Goal: Task Accomplishment & Management: Use online tool/utility

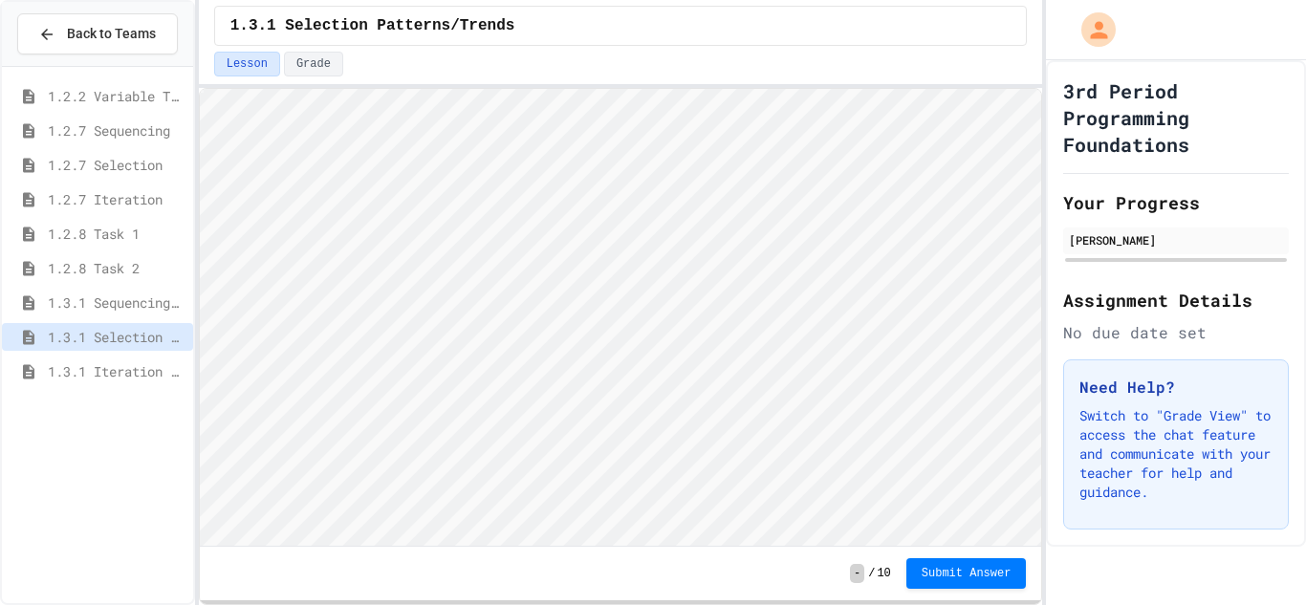
click at [98, 356] on div "1.3.1 Selection Patterns/Trends" at bounding box center [97, 340] width 191 height 34
click at [105, 377] on span "1.3.1 Iteration Patterns/Trends" at bounding box center [117, 371] width 138 height 20
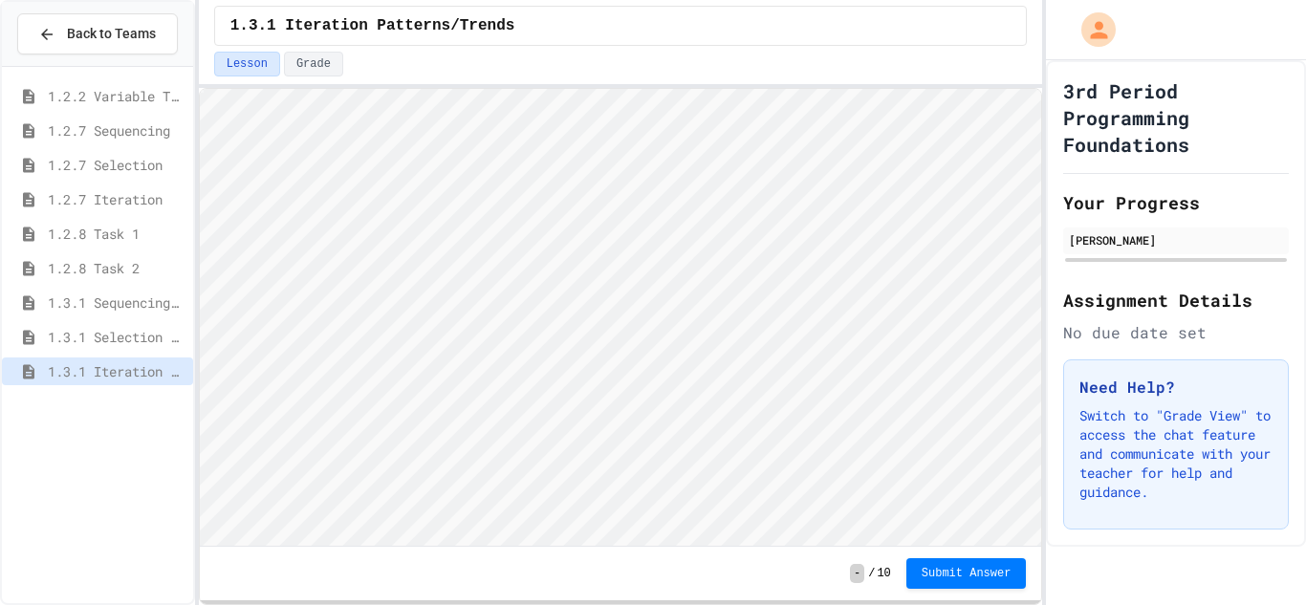
scroll to position [2, 0]
click at [1041, 89] on html "Loading project... ! Error Loading Project There was an error loading the proje…" at bounding box center [620, 89] width 842 height 0
click at [179, 414] on span "1.3.1 Combined Algorithims" at bounding box center [117, 406] width 138 height 20
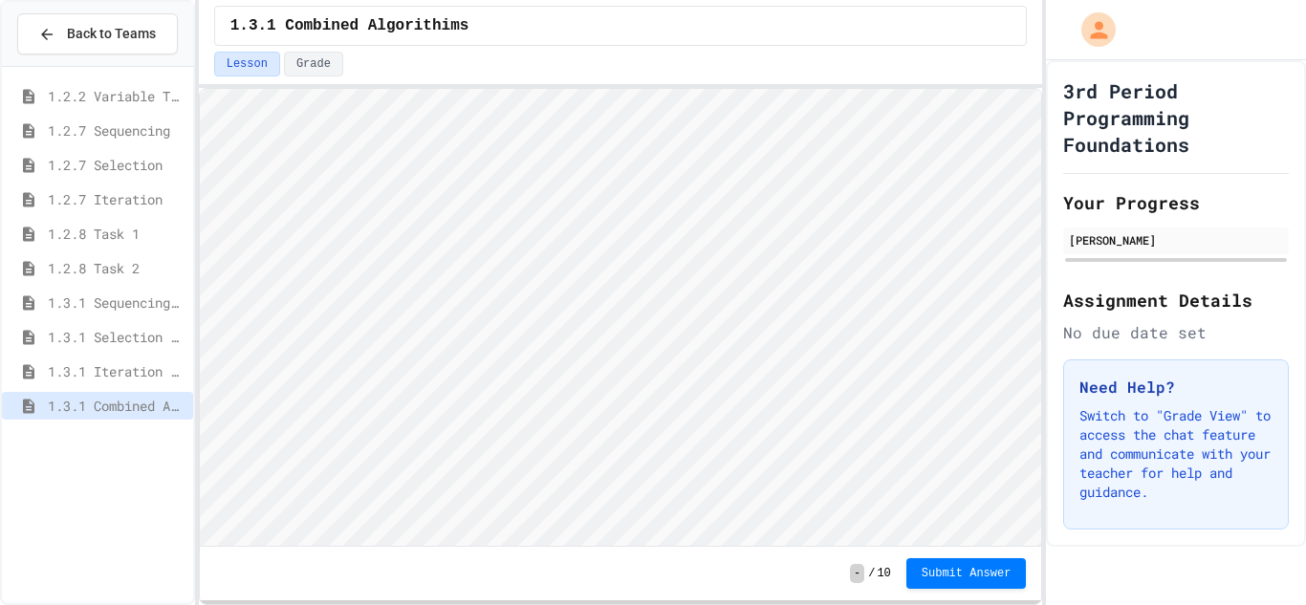
scroll to position [2, 0]
click at [1041, 89] on html "Loading project... ! Error Loading Project There was an error loading the proje…" at bounding box center [620, 89] width 842 height 0
click at [991, 572] on span "Submit Answer" at bounding box center [967, 571] width 90 height 15
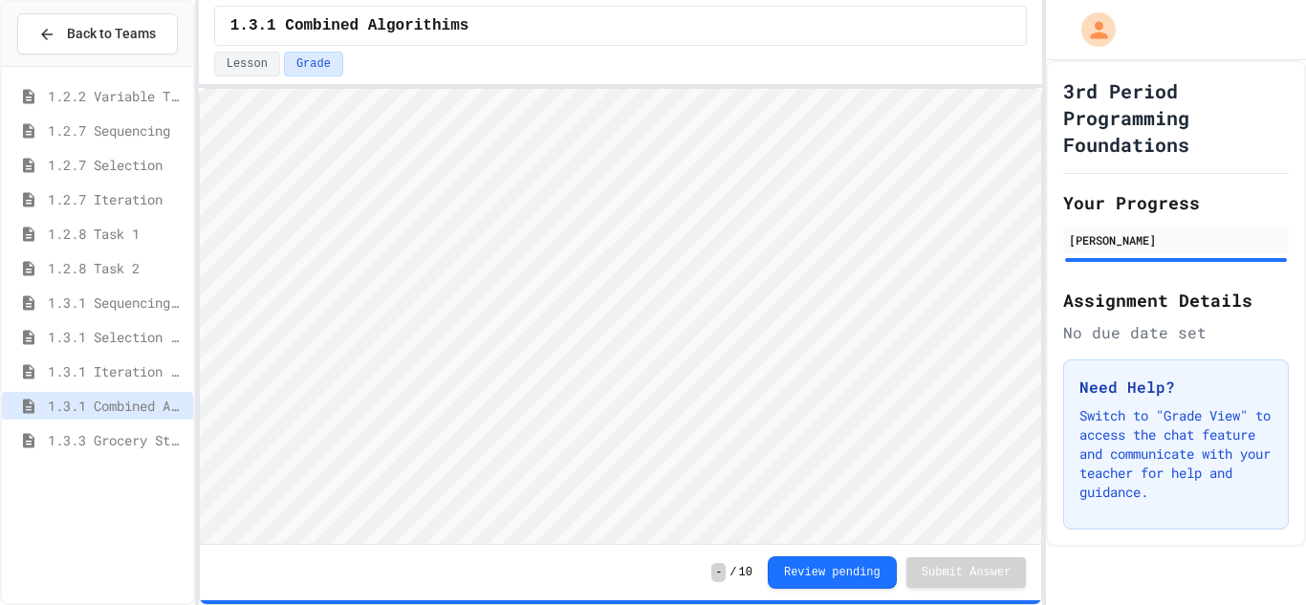
click at [141, 454] on div "1.3.3 Grocery Store Task" at bounding box center [97, 443] width 191 height 34
click at [143, 443] on span "1.3.3 Grocery Store Task" at bounding box center [117, 440] width 138 height 20
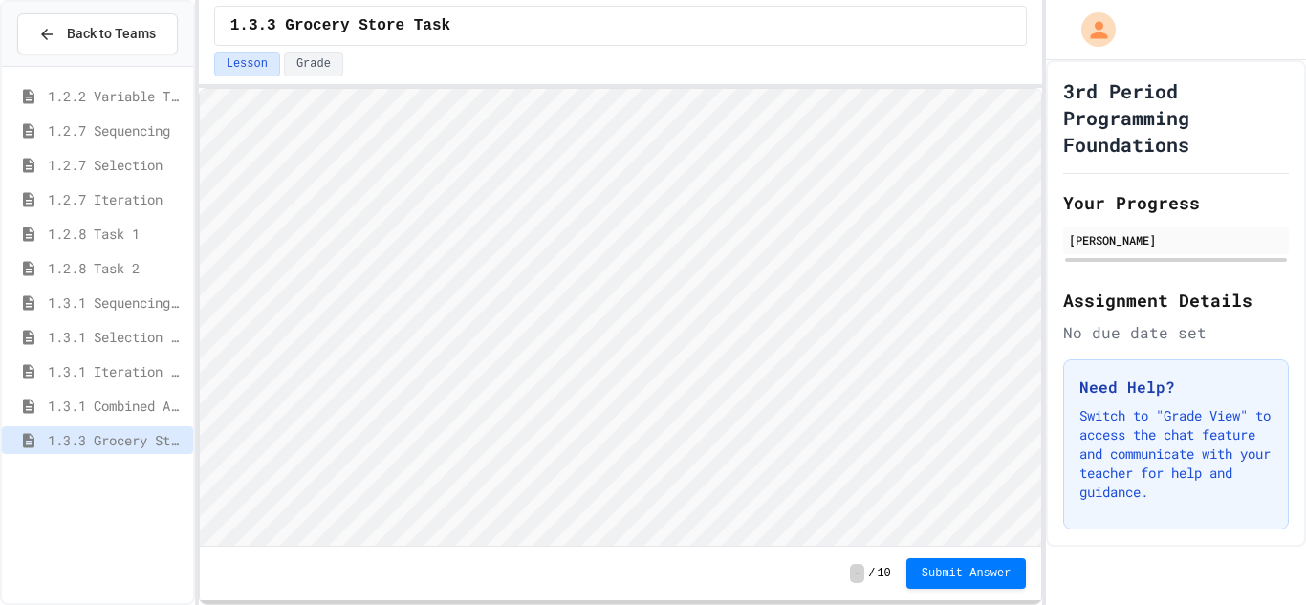
scroll to position [2, 0]
click at [1041, 89] on html "Loading project... ! Error Loading Project There was an error loading the proje…" at bounding box center [620, 89] width 842 height 0
click at [199, 89] on html "Loading project... ! Error Loading Project There was an error loading the proje…" at bounding box center [620, 89] width 842 height 0
